Goal: Information Seeking & Learning: Find specific fact

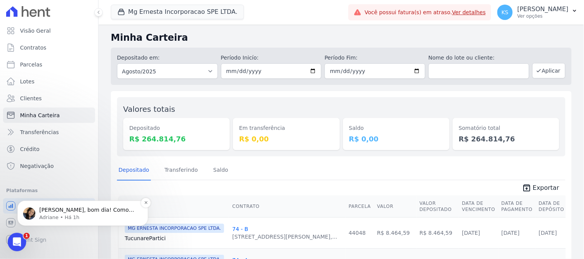
click at [82, 215] on p "Adriane • Há 1h" at bounding box center [88, 217] width 99 height 7
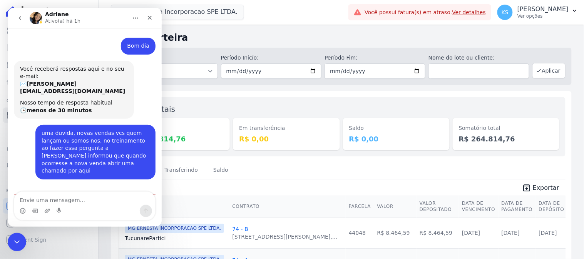
scroll to position [76, 0]
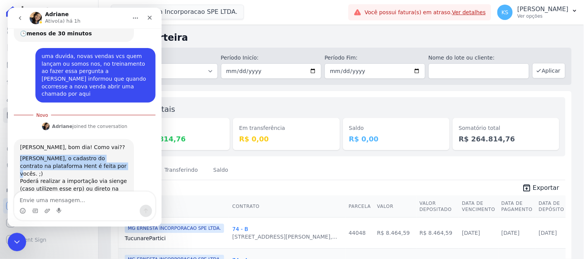
drag, startPoint x: 21, startPoint y: 143, endPoint x: 85, endPoint y: 149, distance: 64.2
click at [85, 155] on div "Kelly, o cadastro do contrato na plataforma Hent é feita por vocês. ;) Poderá r…" at bounding box center [74, 177] width 108 height 45
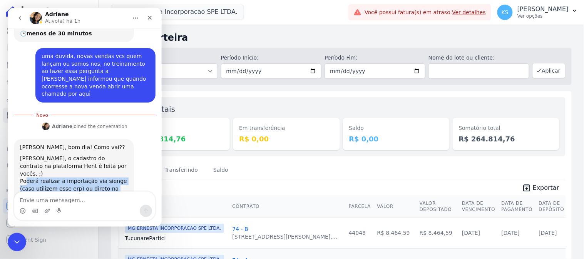
drag, startPoint x: 25, startPoint y: 158, endPoint x: 120, endPoint y: 166, distance: 95.4
click at [120, 166] on div "Kelly, o cadastro do contrato na plataforma Hent é feita por vocês. ;) Poderá r…" at bounding box center [74, 177] width 108 height 45
click at [85, 206] on div "Messenger da Intercom" at bounding box center [84, 211] width 141 height 12
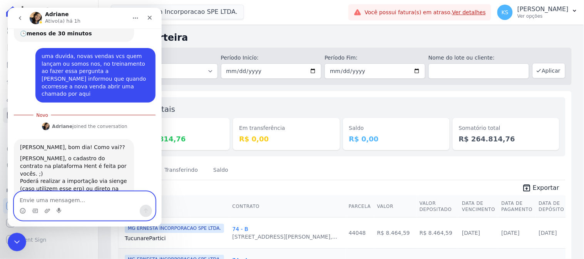
click at [87, 199] on textarea "Envie uma mensagem..." at bounding box center [84, 198] width 141 height 13
type textarea "ok"
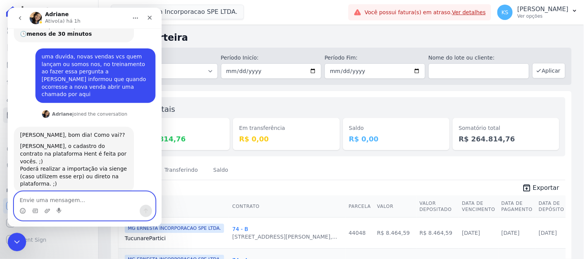
scroll to position [86, 0]
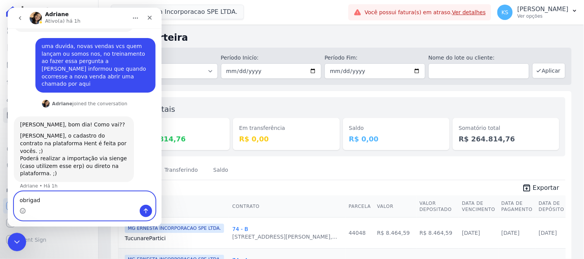
type textarea "obrigada"
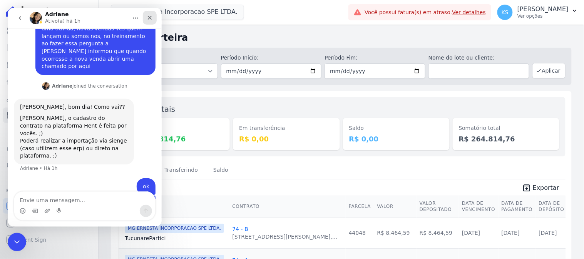
click at [150, 14] on icon "Fechar" at bounding box center [149, 17] width 6 height 6
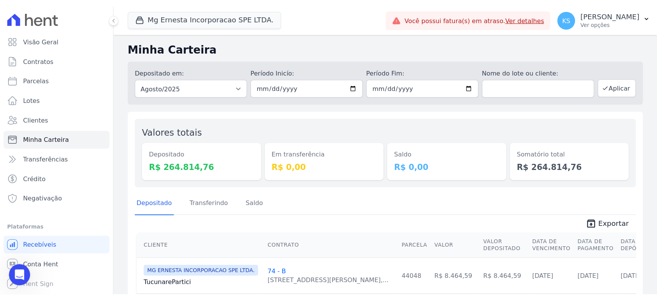
scroll to position [62, 0]
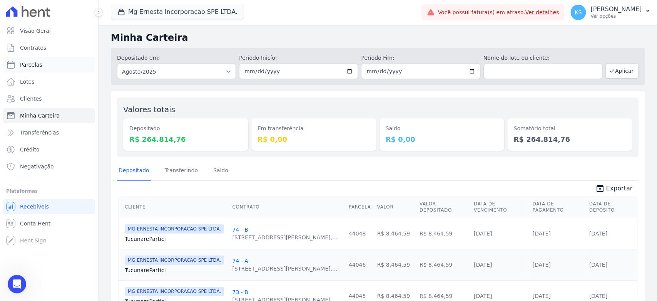
click at [29, 65] on span "Parcelas" at bounding box center [31, 65] width 22 height 8
select select
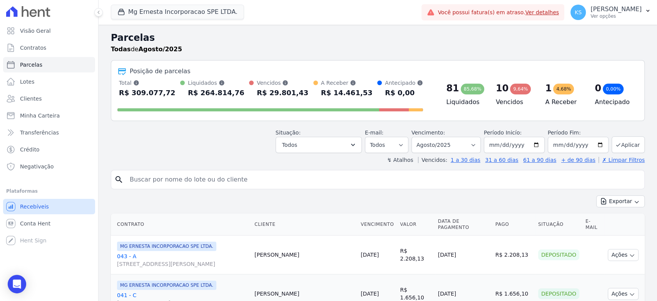
click at [28, 203] on span "Recebíveis" at bounding box center [34, 207] width 29 height 8
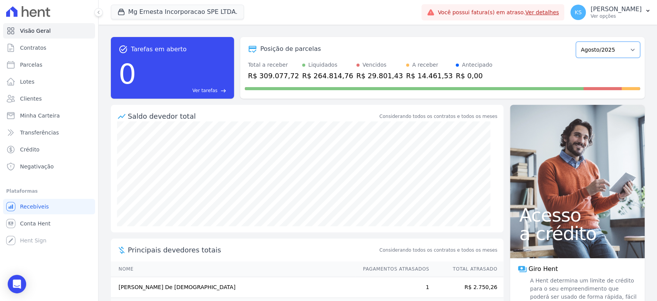
click at [584, 52] on select "Julho/2025 Agosto/2025 Setembro/2025 Outubro/2025 Novembro/2025 Dezembro/2025 J…" at bounding box center [608, 50] width 64 height 16
select select "09/2025"
click at [576, 42] on select "Julho/2025 Agosto/2025 Setembro/2025 Outubro/2025 Novembro/2025 Dezembro/2025 J…" at bounding box center [608, 50] width 64 height 16
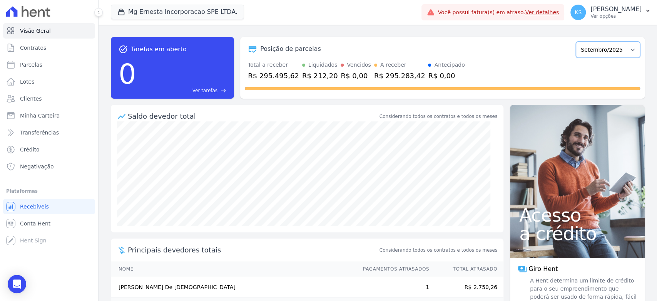
click at [601, 54] on select "Julho/2025 Agosto/2025 Setembro/2025 Outubro/2025 Novembro/2025 Dezembro/2025 J…" at bounding box center [608, 50] width 64 height 16
select select "10/2025"
click at [576, 42] on select "Julho/2025 Agosto/2025 Setembro/2025 Outubro/2025 Novembro/2025 Dezembro/2025 J…" at bounding box center [608, 50] width 64 height 16
click at [599, 53] on select "Julho/2025 Agosto/2025 Setembro/2025 Outubro/2025 Novembro/2025 Dezembro/2025 J…" at bounding box center [608, 50] width 64 height 16
select select "11/2025"
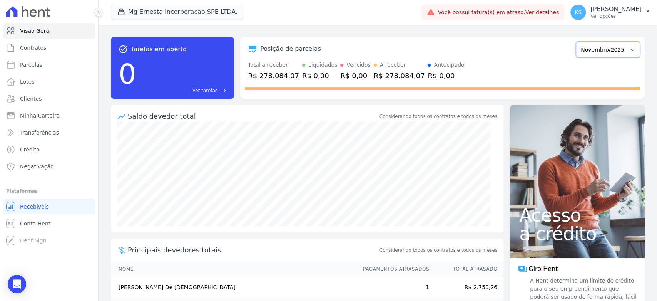
click at [576, 42] on select "Julho/2025 Agosto/2025 Setembro/2025 Outubro/2025 Novembro/2025 Dezembro/2025 J…" at bounding box center [608, 50] width 64 height 16
click at [596, 52] on select "Julho/2025 Agosto/2025 Setembro/2025 Outubro/2025 Novembro/2025 Dezembro/2025 J…" at bounding box center [608, 50] width 64 height 16
select select "12/2025"
click at [576, 42] on select "Julho/2025 Agosto/2025 Setembro/2025 Outubro/2025 Novembro/2025 Dezembro/2025 J…" at bounding box center [608, 50] width 64 height 16
drag, startPoint x: 263, startPoint y: 78, endPoint x: 295, endPoint y: 76, distance: 32.4
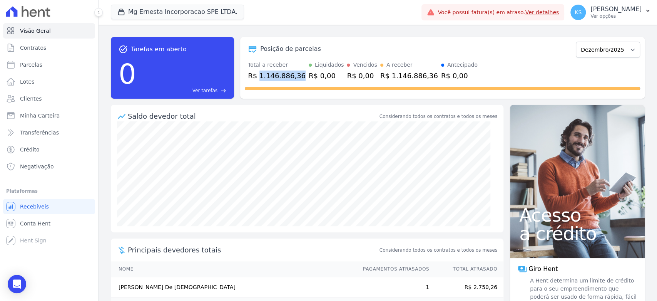
click at [295, 76] on div "R$ 1.146.886,36" at bounding box center [277, 75] width 58 height 10
copy div "1.146.886,36"
drag, startPoint x: 591, startPoint y: 43, endPoint x: 591, endPoint y: 48, distance: 5.4
click at [591, 44] on select "Julho/2025 Agosto/2025 Setembro/2025 Outubro/2025 Novembro/2025 Dezembro/2025 J…" at bounding box center [608, 50] width 64 height 16
select select "01/2026"
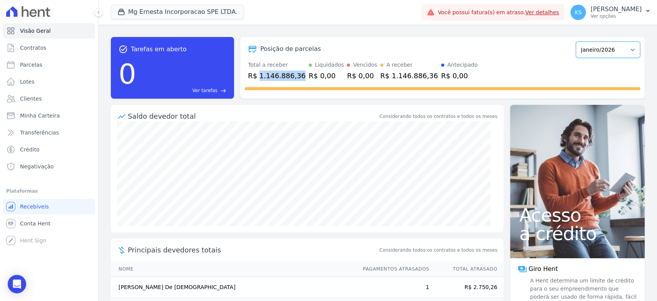
click at [576, 42] on select "Julho/2025 Agosto/2025 Setembro/2025 Outubro/2025 Novembro/2025 Dezembro/2025 J…" at bounding box center [608, 50] width 64 height 16
drag, startPoint x: 259, startPoint y: 75, endPoint x: 290, endPoint y: 75, distance: 31.2
click at [290, 75] on div "R$ 374.484,49" at bounding box center [273, 75] width 51 height 10
copy div "374.484,49"
click at [590, 52] on select "Julho/2025 Agosto/2025 Setembro/2025 Outubro/2025 Novembro/2025 Dezembro/2025 J…" at bounding box center [608, 50] width 64 height 16
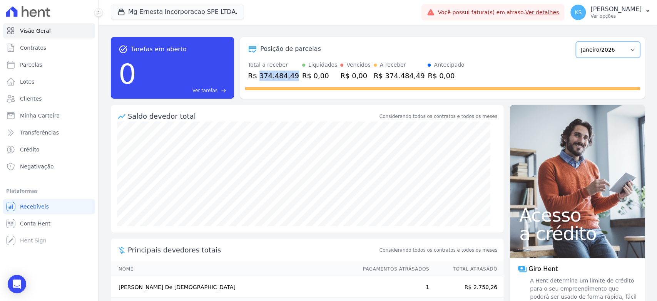
select select "02/2026"
click at [576, 42] on select "Julho/2025 Agosto/2025 Setembro/2025 Outubro/2025 Novembro/2025 Dezembro/2025 J…" at bounding box center [608, 50] width 64 height 16
drag, startPoint x: 257, startPoint y: 75, endPoint x: 289, endPoint y: 75, distance: 32.0
click at [289, 75] on div "R$ 288.457,31" at bounding box center [273, 75] width 51 height 10
copy div "288.457,31"
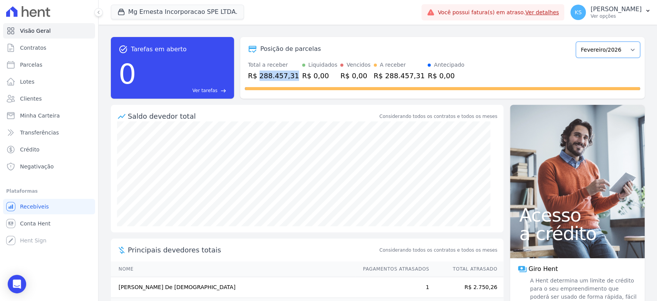
drag, startPoint x: 587, startPoint y: 50, endPoint x: 586, endPoint y: 57, distance: 7.0
click at [587, 50] on select "Julho/2025 Agosto/2025 Setembro/2025 Outubro/2025 Novembro/2025 Dezembro/2025 J…" at bounding box center [608, 50] width 64 height 16
select select "03/2026"
click at [576, 42] on select "Julho/2025 Agosto/2025 Setembro/2025 Outubro/2025 Novembro/2025 Dezembro/2025 J…" at bounding box center [608, 50] width 64 height 16
drag, startPoint x: 256, startPoint y: 76, endPoint x: 291, endPoint y: 76, distance: 34.3
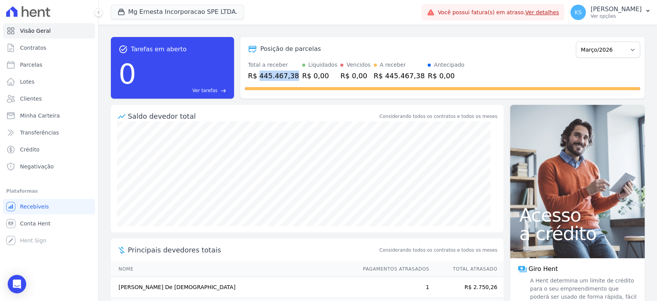
click at [291, 76] on div "Total a receber R$ 445.467,38 Liquidados R$ 0,00 Vencidos R$ 0,00 A receber R$ …" at bounding box center [442, 71] width 395 height 20
copy div "445.467,38"
click at [597, 50] on select "Julho/2025 Agosto/2025 Setembro/2025 Outubro/2025 Novembro/2025 Dezembro/2025 J…" at bounding box center [608, 50] width 64 height 16
select select "04/2026"
click at [576, 42] on select "Julho/2025 Agosto/2025 Setembro/2025 Outubro/2025 Novembro/2025 Dezembro/2025 J…" at bounding box center [608, 50] width 64 height 16
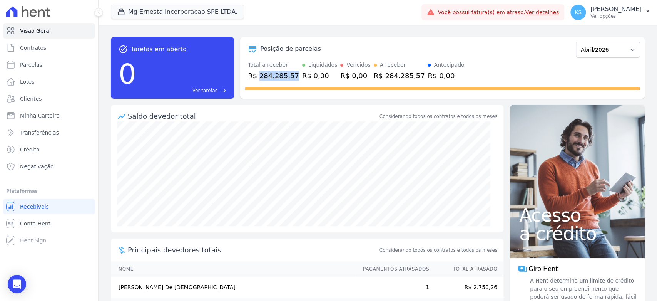
drag, startPoint x: 257, startPoint y: 74, endPoint x: 291, endPoint y: 74, distance: 33.5
click at [291, 74] on div "Total a receber R$ 284.285,57 Liquidados R$ 0,00 Vencidos R$ 0,00 A receber R$ …" at bounding box center [442, 71] width 395 height 20
copy div "284.285,57"
click at [598, 45] on select "Julho/2025 Agosto/2025 Setembro/2025 Outubro/2025 Novembro/2025 Dezembro/2025 J…" at bounding box center [608, 50] width 64 height 16
select select "05/2026"
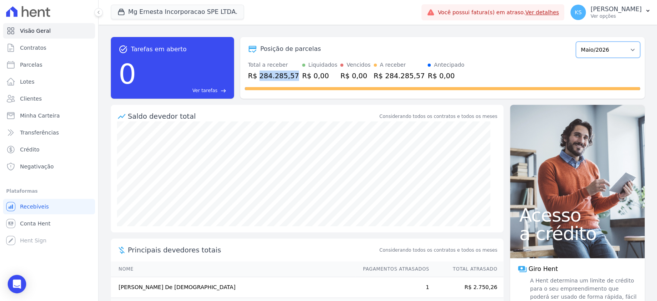
click at [576, 42] on select "Julho/2025 Agosto/2025 Setembro/2025 Outubro/2025 Novembro/2025 Dezembro/2025 J…" at bounding box center [608, 50] width 64 height 16
drag, startPoint x: 258, startPoint y: 75, endPoint x: 289, endPoint y: 75, distance: 30.4
click at [289, 75] on div "R$ 345.265,76" at bounding box center [273, 75] width 51 height 10
copy div "345.265,76"
drag, startPoint x: 588, startPoint y: 48, endPoint x: 588, endPoint y: 55, distance: 6.9
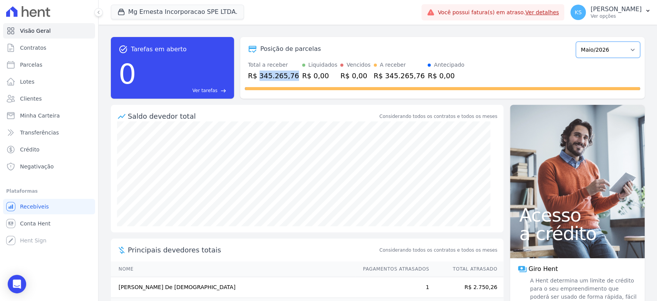
click at [588, 48] on select "Julho/2025 Agosto/2025 Setembro/2025 Outubro/2025 Novembro/2025 Dezembro/2025 J…" at bounding box center [608, 50] width 64 height 16
select select "06/2026"
click at [576, 42] on select "Julho/2025 Agosto/2025 Setembro/2025 Outubro/2025 Novembro/2025 Dezembro/2025 J…" at bounding box center [608, 50] width 64 height 16
drag, startPoint x: 259, startPoint y: 76, endPoint x: 289, endPoint y: 78, distance: 30.5
click at [289, 78] on div "R$ 527.827,27" at bounding box center [273, 75] width 51 height 10
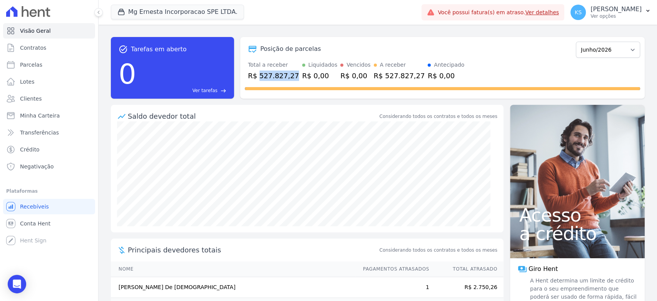
copy div "527.827,27"
click at [585, 56] on select "Julho/2025 Agosto/2025 Setembro/2025 Outubro/2025 Novembro/2025 Dezembro/2025 J…" at bounding box center [608, 50] width 64 height 16
select select "07/2026"
click at [576, 42] on select "Julho/2025 Agosto/2025 Setembro/2025 Outubro/2025 Novembro/2025 Dezembro/2025 J…" at bounding box center [608, 50] width 64 height 16
drag, startPoint x: 259, startPoint y: 73, endPoint x: 290, endPoint y: 74, distance: 30.8
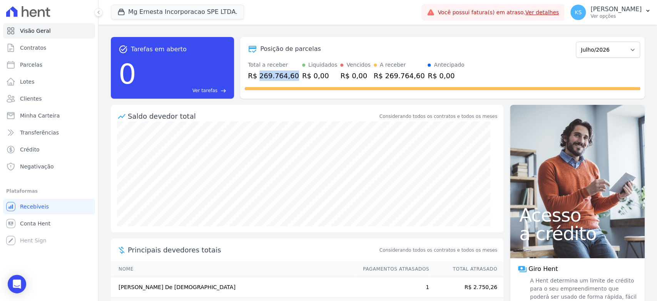
click at [290, 74] on div "R$ 269.764,60" at bounding box center [273, 75] width 51 height 10
copy div "269.764,60"
drag, startPoint x: 590, startPoint y: 49, endPoint x: 589, endPoint y: 53, distance: 4.3
click at [590, 49] on select "Julho/2025 Agosto/2025 Setembro/2025 Outubro/2025 Novembro/2025 Dezembro/2025 J…" at bounding box center [608, 50] width 64 height 16
select select "08/2026"
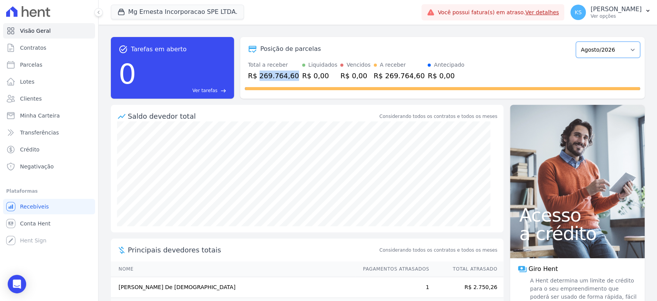
click at [576, 42] on select "Julho/2025 Agosto/2025 Setembro/2025 Outubro/2025 Novembro/2025 Dezembro/2025 J…" at bounding box center [608, 50] width 64 height 16
drag, startPoint x: 258, startPoint y: 74, endPoint x: 290, endPoint y: 74, distance: 31.6
click at [290, 74] on div "R$ 273.562,54" at bounding box center [273, 75] width 51 height 10
copy div "273.562,54"
drag, startPoint x: 591, startPoint y: 50, endPoint x: 589, endPoint y: 56, distance: 6.2
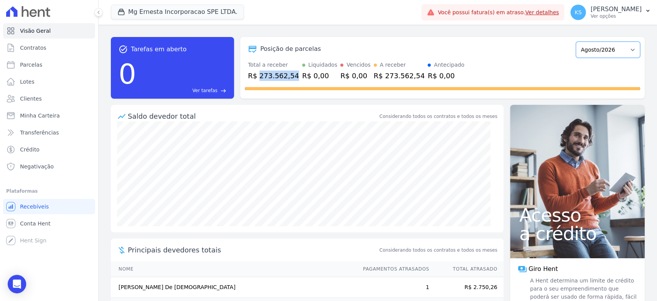
click at [591, 50] on select "Julho/2025 Agosto/2025 Setembro/2025 Outubro/2025 Novembro/2025 Dezembro/2025 J…" at bounding box center [608, 50] width 64 height 16
select select "09/2026"
click at [576, 42] on select "Julho/2025 Agosto/2025 Setembro/2025 Outubro/2025 Novembro/2025 Dezembro/2025 J…" at bounding box center [608, 50] width 64 height 16
drag, startPoint x: 258, startPoint y: 74, endPoint x: 291, endPoint y: 75, distance: 33.1
click at [291, 75] on div "Total a receber R$ 268.308,53 Liquidados R$ 0,00 Vencidos R$ 0,00 A receber R$ …" at bounding box center [442, 71] width 395 height 20
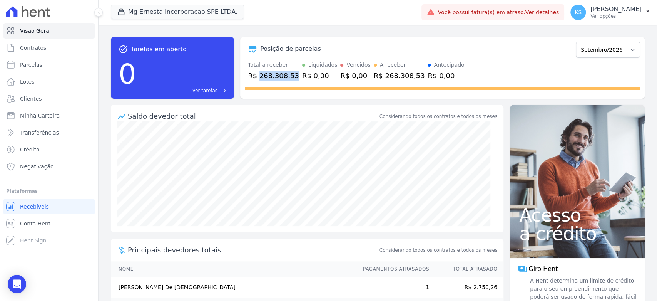
copy div "268.308,53"
click at [584, 50] on select "Julho/2025 Agosto/2025 Setembro/2025 Outubro/2025 Novembro/2025 Dezembro/2025 J…" at bounding box center [608, 50] width 64 height 16
select select "10/2026"
click at [576, 42] on select "Julho/2025 Agosto/2025 Setembro/2025 Outubro/2025 Novembro/2025 Dezembro/2025 J…" at bounding box center [608, 50] width 64 height 16
drag, startPoint x: 258, startPoint y: 73, endPoint x: 289, endPoint y: 75, distance: 30.9
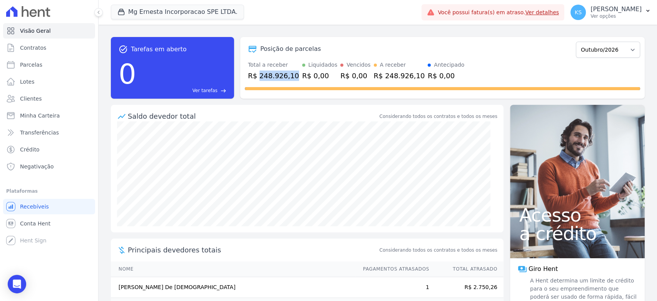
click at [289, 75] on div "R$ 248.926,10" at bounding box center [273, 75] width 51 height 10
copy div "248.926,10"
click at [587, 53] on select "Julho/2025 Agosto/2025 Setembro/2025 Outubro/2025 Novembro/2025 Dezembro/2025 J…" at bounding box center [608, 50] width 64 height 16
select select "11/2026"
click at [576, 42] on select "Julho/2025 Agosto/2025 Setembro/2025 Outubro/2025 Novembro/2025 Dezembro/2025 J…" at bounding box center [608, 50] width 64 height 16
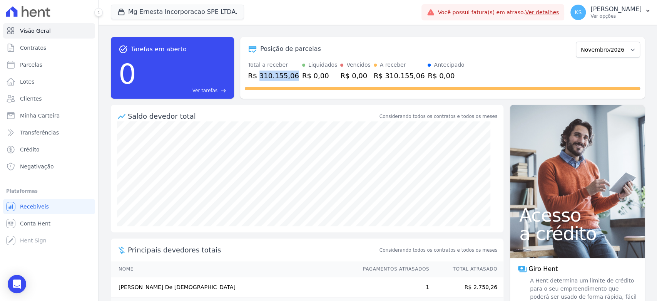
drag, startPoint x: 258, startPoint y: 75, endPoint x: 289, endPoint y: 75, distance: 30.8
click at [289, 75] on div "R$ 310.155,06" at bounding box center [273, 75] width 51 height 10
copy div "310.155,06"
click at [600, 49] on select "Julho/2025 Agosto/2025 Setembro/2025 Outubro/2025 Novembro/2025 Dezembro/2025 J…" at bounding box center [608, 50] width 64 height 16
select select "12/2026"
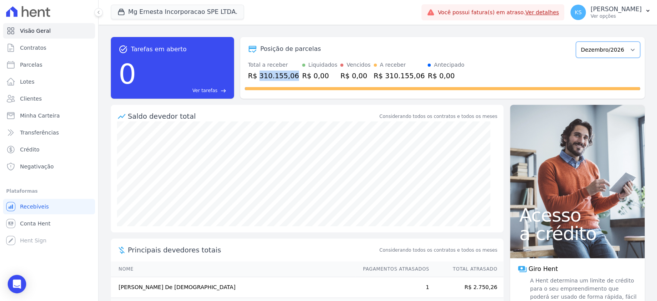
click at [576, 42] on select "Julho/2025 Agosto/2025 Setembro/2025 Outubro/2025 Novembro/2025 Dezembro/2025 J…" at bounding box center [608, 50] width 64 height 16
drag, startPoint x: 257, startPoint y: 73, endPoint x: 294, endPoint y: 75, distance: 37.4
click at [294, 75] on div "R$ 1.166.924,90" at bounding box center [277, 75] width 58 height 10
copy div "1.166.924,90"
click at [586, 47] on select "Julho/2025 Agosto/2025 Setembro/2025 Outubro/2025 Novembro/2025 Dezembro/2025 J…" at bounding box center [608, 50] width 64 height 16
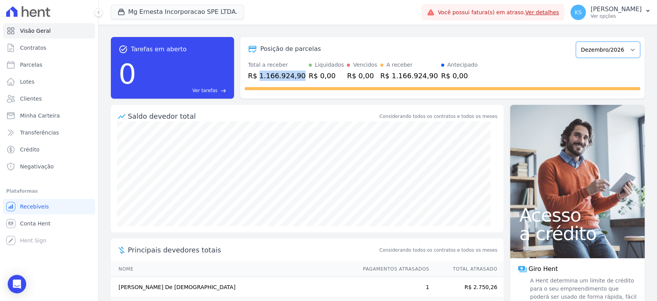
select select "01/2027"
click at [576, 42] on select "Julho/2025 Agosto/2025 Setembro/2025 Outubro/2025 Novembro/2025 Dezembro/2025 J…" at bounding box center [608, 50] width 64 height 16
drag, startPoint x: 259, startPoint y: 74, endPoint x: 291, endPoint y: 75, distance: 32.0
click at [291, 75] on div "Total a receber R$ 344.481,14 Liquidados R$ 0,00 Vencidos R$ 0,00 A receber R$ …" at bounding box center [442, 71] width 395 height 20
copy div "344.481,14"
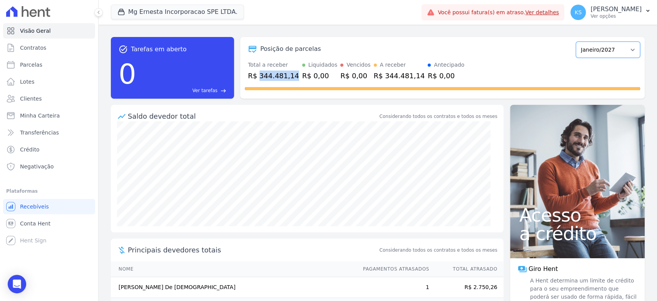
click at [600, 55] on select "Julho/2025 Agosto/2025 Setembro/2025 Outubro/2025 Novembro/2025 Dezembro/2025 J…" at bounding box center [608, 50] width 64 height 16
select select "02/2027"
click at [576, 42] on select "Julho/2025 Agosto/2025 Setembro/2025 Outubro/2025 Novembro/2025 Dezembro/2025 J…" at bounding box center [608, 50] width 64 height 16
drag, startPoint x: 258, startPoint y: 76, endPoint x: 290, endPoint y: 74, distance: 32.0
click at [290, 74] on div "R$ 247.451,97" at bounding box center [273, 75] width 51 height 10
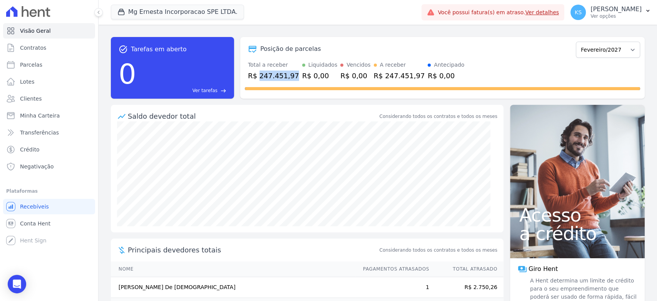
copy div "247.451,97"
click at [596, 55] on select "Julho/2025 Agosto/2025 Setembro/2025 Outubro/2025 Novembro/2025 Dezembro/2025 J…" at bounding box center [608, 50] width 64 height 16
select select "03/2027"
click at [576, 42] on select "Julho/2025 Agosto/2025 Setembro/2025 Outubro/2025 Novembro/2025 Dezembro/2025 J…" at bounding box center [608, 50] width 64 height 16
drag, startPoint x: 256, startPoint y: 73, endPoint x: 290, endPoint y: 74, distance: 33.1
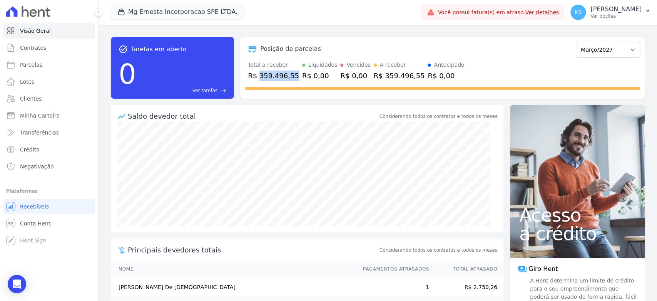
click at [290, 74] on div "R$ 359.496,55" at bounding box center [273, 75] width 51 height 10
copy div "359.496,55"
click at [591, 49] on select "Julho/2025 Agosto/2025 Setembro/2025 Outubro/2025 Novembro/2025 Dezembro/2025 J…" at bounding box center [608, 50] width 64 height 16
select select "04/2027"
click at [576, 42] on select "Julho/2025 Agosto/2025 Setembro/2025 Outubro/2025 Novembro/2025 Dezembro/2025 J…" at bounding box center [608, 50] width 64 height 16
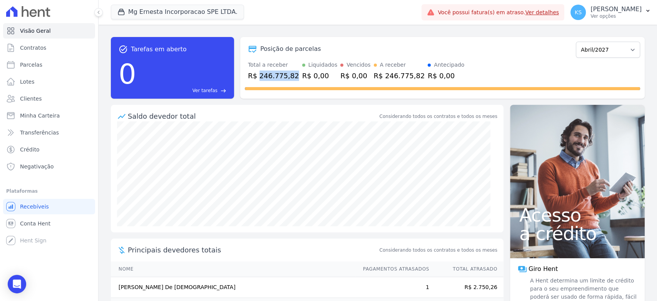
drag, startPoint x: 259, startPoint y: 77, endPoint x: 290, endPoint y: 76, distance: 30.8
click at [290, 76] on div "R$ 246.775,82" at bounding box center [273, 75] width 51 height 10
copy div "246.775,82"
click at [588, 48] on select "Julho/2025 Agosto/2025 Setembro/2025 Outubro/2025 Novembro/2025 Dezembro/2025 J…" at bounding box center [608, 50] width 64 height 16
select select "05/2027"
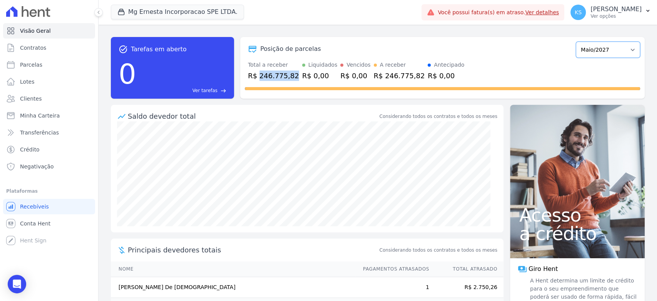
click at [576, 42] on select "Julho/2025 Agosto/2025 Setembro/2025 Outubro/2025 Novembro/2025 Dezembro/2025 J…" at bounding box center [608, 50] width 64 height 16
click at [272, 76] on div "R$ 785.129,38" at bounding box center [273, 75] width 51 height 10
drag, startPoint x: 259, startPoint y: 75, endPoint x: 290, endPoint y: 75, distance: 30.8
click at [290, 75] on div "R$ 785.129,38" at bounding box center [273, 75] width 51 height 10
copy div "785.129,38"
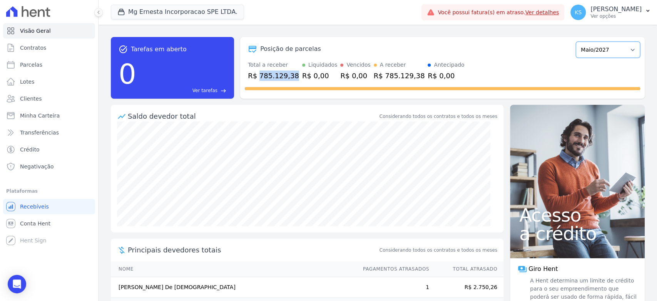
click at [584, 54] on select "Julho/2025 Agosto/2025 Setembro/2025 Outubro/2025 Novembro/2025 Dezembro/2025 J…" at bounding box center [608, 50] width 64 height 16
select select "06/2027"
click at [576, 42] on select "Julho/2025 Agosto/2025 Setembro/2025 Outubro/2025 Novembro/2025 Dezembro/2025 J…" at bounding box center [608, 50] width 64 height 16
drag, startPoint x: 258, startPoint y: 76, endPoint x: 290, endPoint y: 74, distance: 31.6
click at [290, 74] on div "R$ 338.856,38" at bounding box center [273, 75] width 51 height 10
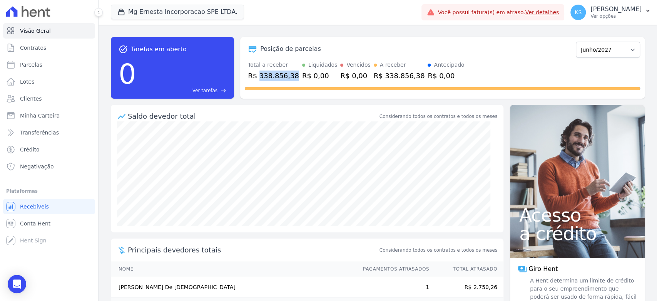
copy div "338.856,38"
drag, startPoint x: 593, startPoint y: 49, endPoint x: 593, endPoint y: 55, distance: 5.8
click at [593, 51] on select "Julho/2025 Agosto/2025 Setembro/2025 Outubro/2025 Novembro/2025 Dezembro/2025 J…" at bounding box center [608, 50] width 64 height 16
select select "07/2027"
click at [576, 42] on select "Julho/2025 Agosto/2025 Setembro/2025 Outubro/2025 Novembro/2025 Dezembro/2025 J…" at bounding box center [608, 50] width 64 height 16
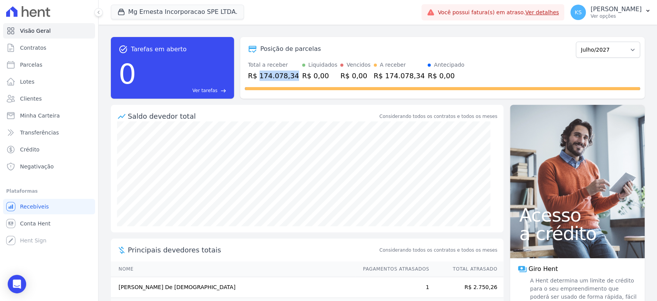
drag, startPoint x: 258, startPoint y: 76, endPoint x: 290, endPoint y: 75, distance: 31.6
click at [290, 75] on div "R$ 174.078,34" at bounding box center [273, 75] width 51 height 10
copy div "174.078,34"
click at [600, 47] on select "Julho/2025 Agosto/2025 Setembro/2025 Outubro/2025 Novembro/2025 Dezembro/2025 J…" at bounding box center [608, 50] width 64 height 16
drag, startPoint x: 595, startPoint y: 46, endPoint x: 595, endPoint y: 52, distance: 5.8
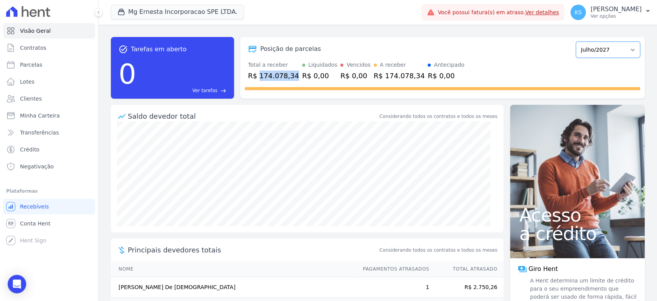
click at [595, 45] on select "Julho/2025 Agosto/2025 Setembro/2025 Outubro/2025 Novembro/2025 Dezembro/2025 J…" at bounding box center [608, 50] width 64 height 16
select select "08/2027"
click at [576, 42] on select "Julho/2025 Agosto/2025 Setembro/2025 Outubro/2025 Novembro/2025 Dezembro/2025 J…" at bounding box center [608, 50] width 64 height 16
drag, startPoint x: 258, startPoint y: 74, endPoint x: 290, endPoint y: 76, distance: 31.7
click at [290, 76] on div "R$ 312.972,65" at bounding box center [273, 75] width 51 height 10
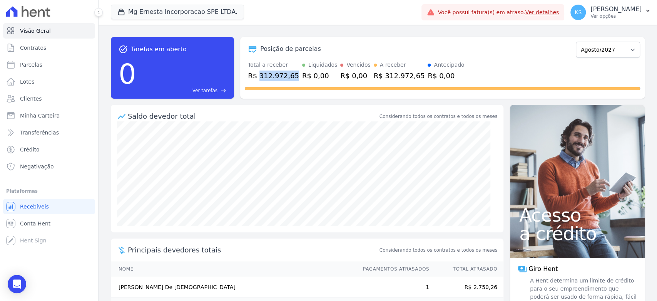
copy div "312.972,65"
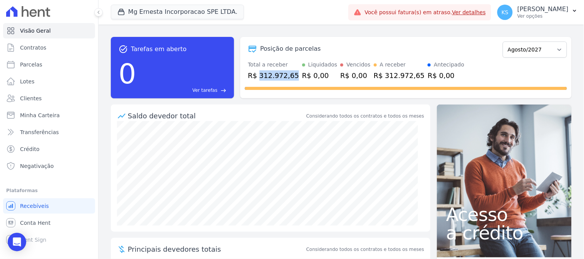
click at [288, 119] on div "Saldo devedor total" at bounding box center [216, 116] width 177 height 10
